Goal: Use online tool/utility: Utilize a website feature to perform a specific function

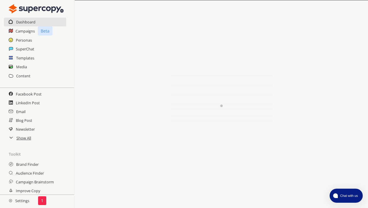
scroll to position [54, 0]
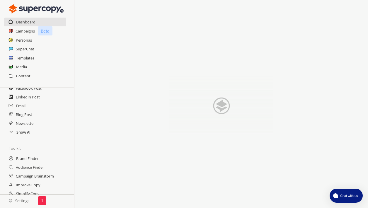
click at [26, 134] on h2 "Show All" at bounding box center [23, 132] width 15 height 9
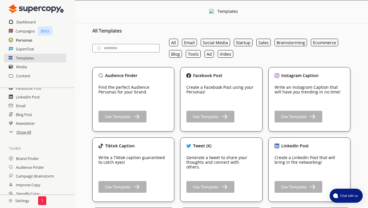
click at [17, 41] on h2 "Personas" at bounding box center [24, 40] width 16 height 9
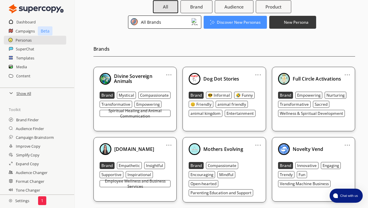
scroll to position [31, 0]
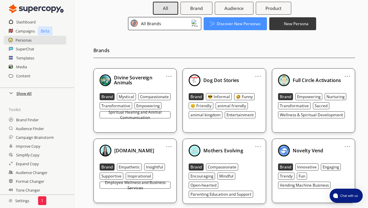
click at [24, 92] on h2 "Show All" at bounding box center [23, 93] width 15 height 9
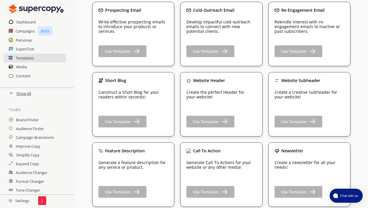
scroll to position [275, 0]
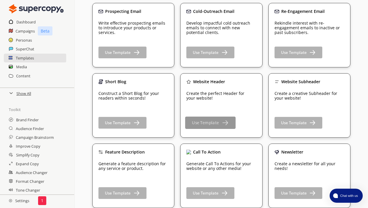
click at [204, 127] on button "Use Template" at bounding box center [210, 123] width 50 height 12
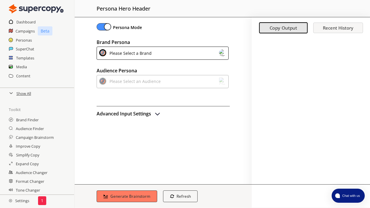
click at [222, 52] on img at bounding box center [222, 52] width 7 height 7
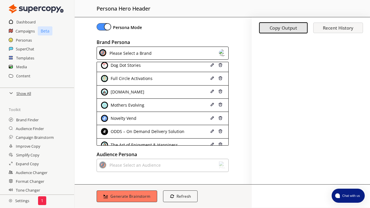
scroll to position [31, 0]
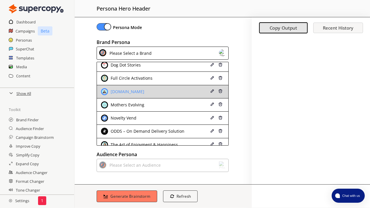
click at [180, 92] on div "[DOMAIN_NAME]" at bounding box center [152, 91] width 102 height 7
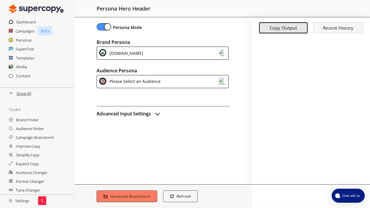
click at [223, 81] on img at bounding box center [222, 81] width 7 height 7
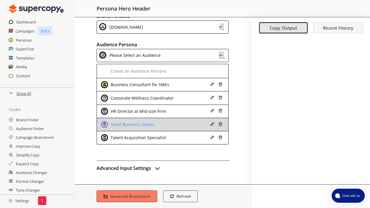
scroll to position [26, 0]
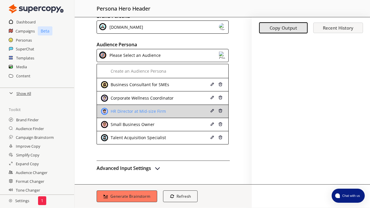
click at [152, 109] on div "HR Director at Mid-size Firm" at bounding box center [137, 111] width 57 height 5
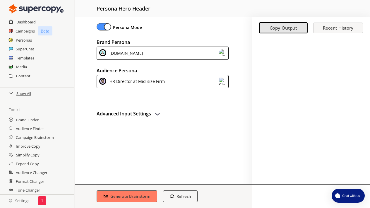
click at [155, 114] on img "advanced-inputs" at bounding box center [157, 113] width 7 height 7
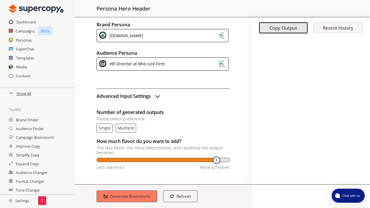
scroll to position [18, 0]
click at [125, 128] on p "multiple" at bounding box center [126, 128] width 16 height 5
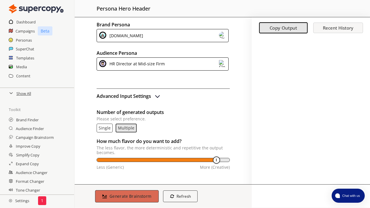
click at [129, 196] on b "Generate Brainstorm" at bounding box center [130, 196] width 42 height 6
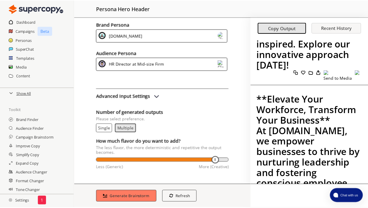
scroll to position [433, 0]
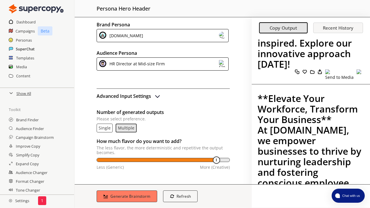
click at [28, 47] on h2 "SuperChat" at bounding box center [25, 49] width 19 height 9
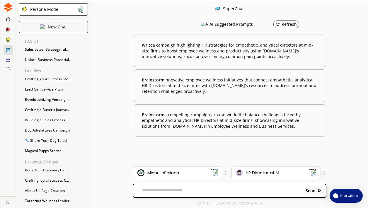
click at [83, 8] on img at bounding box center [81, 9] width 7 height 7
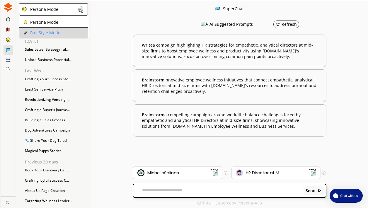
click at [75, 30] on li "FreeStyle Mode" at bounding box center [53, 33] width 69 height 11
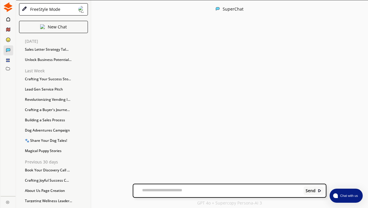
click at [150, 191] on textarea at bounding box center [217, 191] width 168 height 6
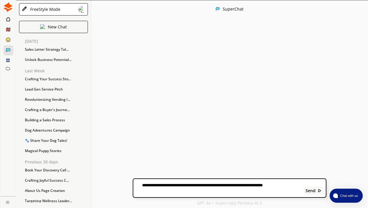
type textarea "**********"
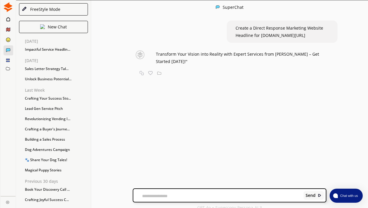
click at [184, 192] on div "Send" at bounding box center [230, 195] width 194 height 14
click at [172, 197] on textarea at bounding box center [217, 196] width 168 height 5
type textarea "**********"
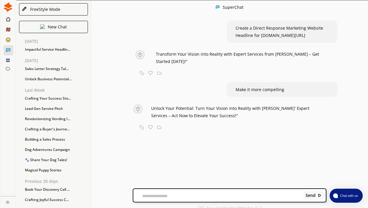
type textarea "*"
type textarea "**********"
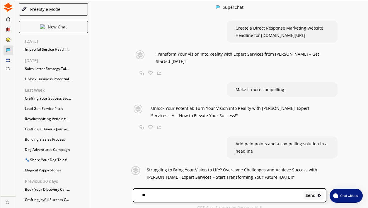
type textarea "*"
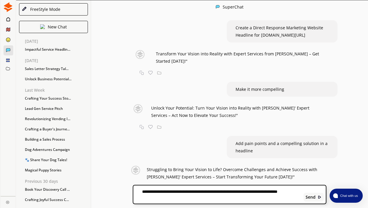
type textarea "**********"
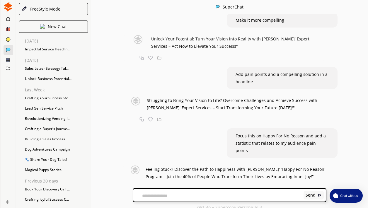
scroll to position [0, 0]
click at [153, 186] on img at bounding box center [150, 188] width 4 height 4
click at [161, 186] on img at bounding box center [159, 188] width 4 height 4
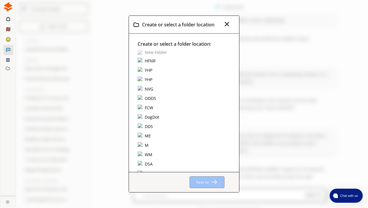
click at [148, 61] on div "HFNR" at bounding box center [150, 61] width 13 height 6
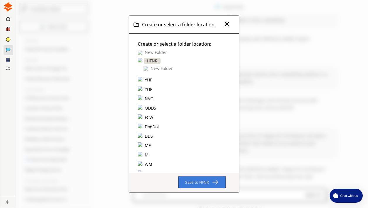
click at [191, 184] on b "Save to HFNR" at bounding box center [197, 181] width 24 height 5
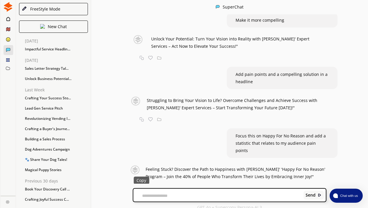
click at [144, 186] on img at bounding box center [141, 188] width 4 height 4
click at [170, 197] on textarea at bounding box center [217, 195] width 168 height 5
type textarea "**********"
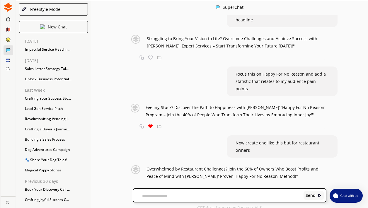
scroll to position [131, 0]
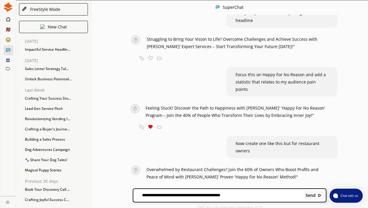
type textarea "**********"
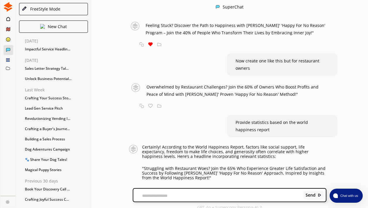
scroll to position [0, 0]
type textarea "**********"
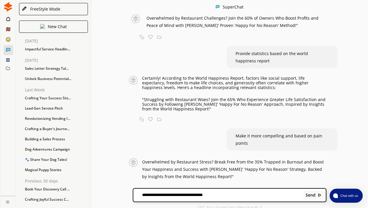
type textarea "**********"
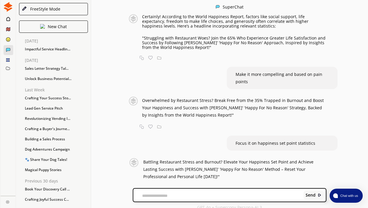
click at [157, 195] on textarea at bounding box center [217, 195] width 168 height 5
click at [178, 196] on textarea "**********" at bounding box center [217, 195] width 168 height 6
type textarea "**********"
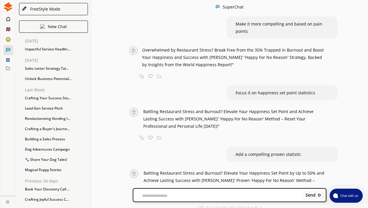
scroll to position [392, 0]
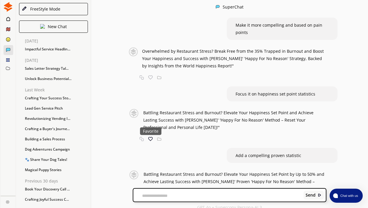
click at [152, 137] on img at bounding box center [150, 139] width 4 height 4
click at [161, 137] on img at bounding box center [159, 139] width 4 height 4
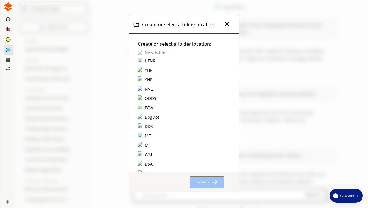
click at [148, 62] on div "HFNR" at bounding box center [150, 61] width 13 height 6
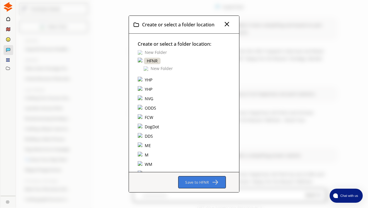
click at [184, 185] on button "Save to HFNR" at bounding box center [201, 182] width 47 height 12
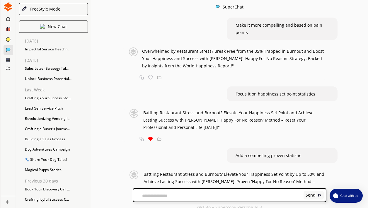
drag, startPoint x: 146, startPoint y: 105, endPoint x: 184, endPoint y: 119, distance: 40.7
drag, startPoint x: 146, startPoint y: 105, endPoint x: 187, endPoint y: 123, distance: 45.0
click at [187, 123] on p "Battling Restaurant Stress and Burnout? Elevate Your Happiness Set Point and Ac…" at bounding box center [234, 120] width 183 height 22
copy span "Battling Restaurant Stress and Burnout? Elevate Your Happiness Set Point and Ac…"
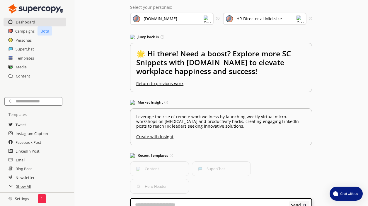
scroll to position [16, 0]
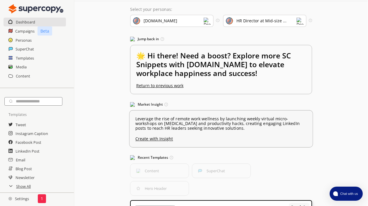
click at [146, 138] on u "Create with Insight" at bounding box center [220, 138] width 171 height 8
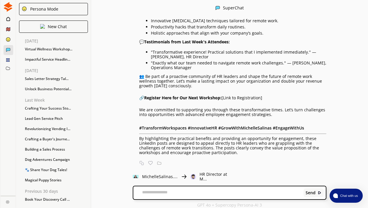
scroll to position [0, 0]
click at [160, 163] on img at bounding box center [159, 163] width 4 height 4
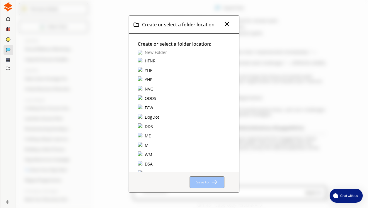
click at [149, 62] on div "HFNR" at bounding box center [150, 61] width 13 height 6
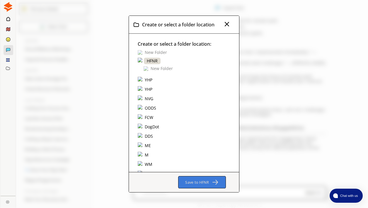
click at [201, 184] on b "Save to HFNR" at bounding box center [197, 181] width 24 height 5
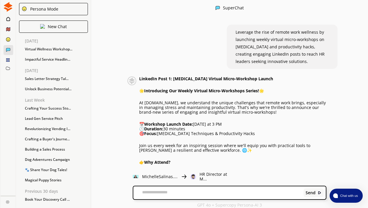
scroll to position [0, 0]
click at [7, 17] on icon at bounding box center [8, 18] width 4 height 5
